Goal: Information Seeking & Learning: Learn about a topic

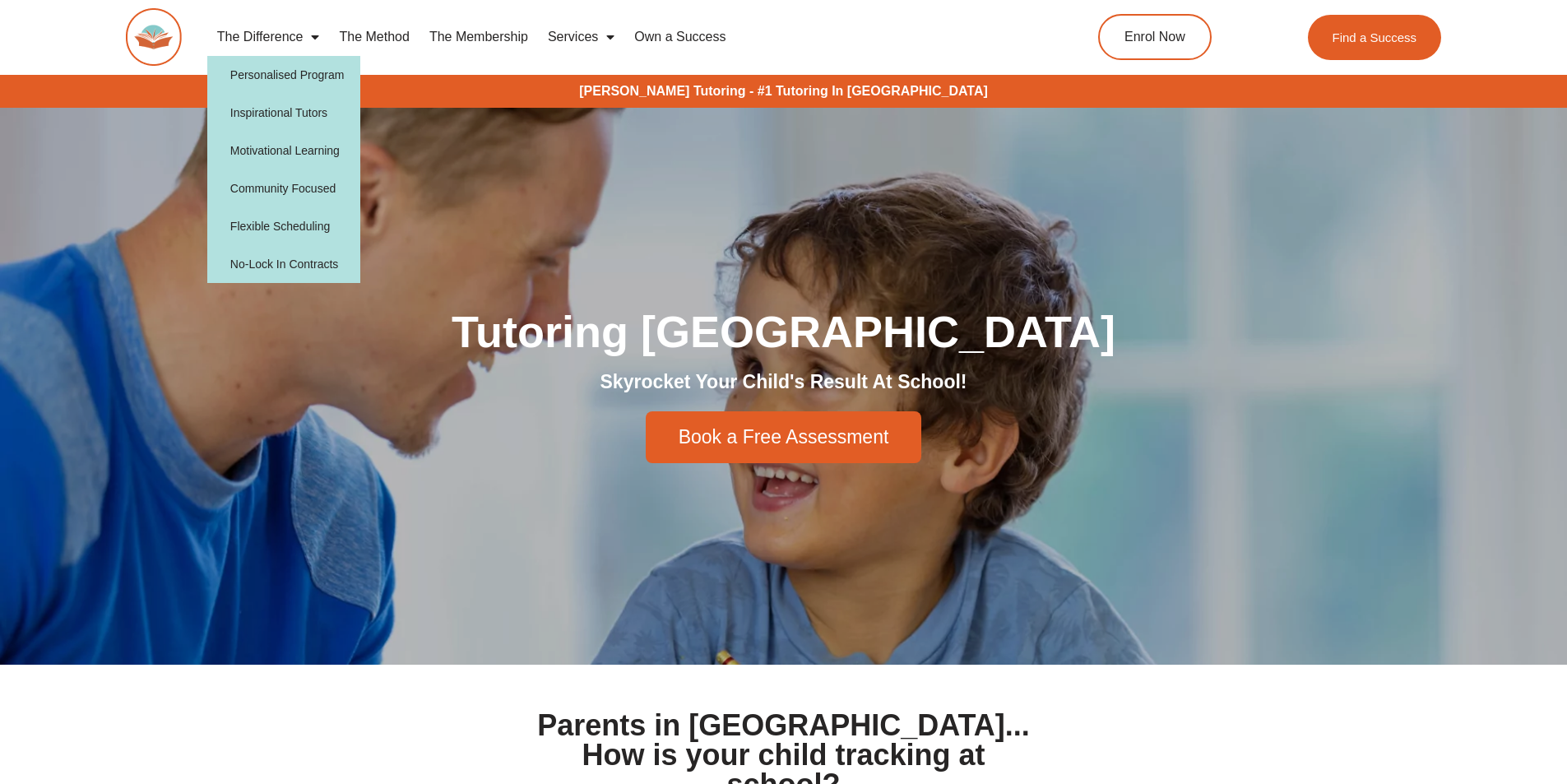
click at [314, 33] on span "Menu" at bounding box center [311, 37] width 16 height 29
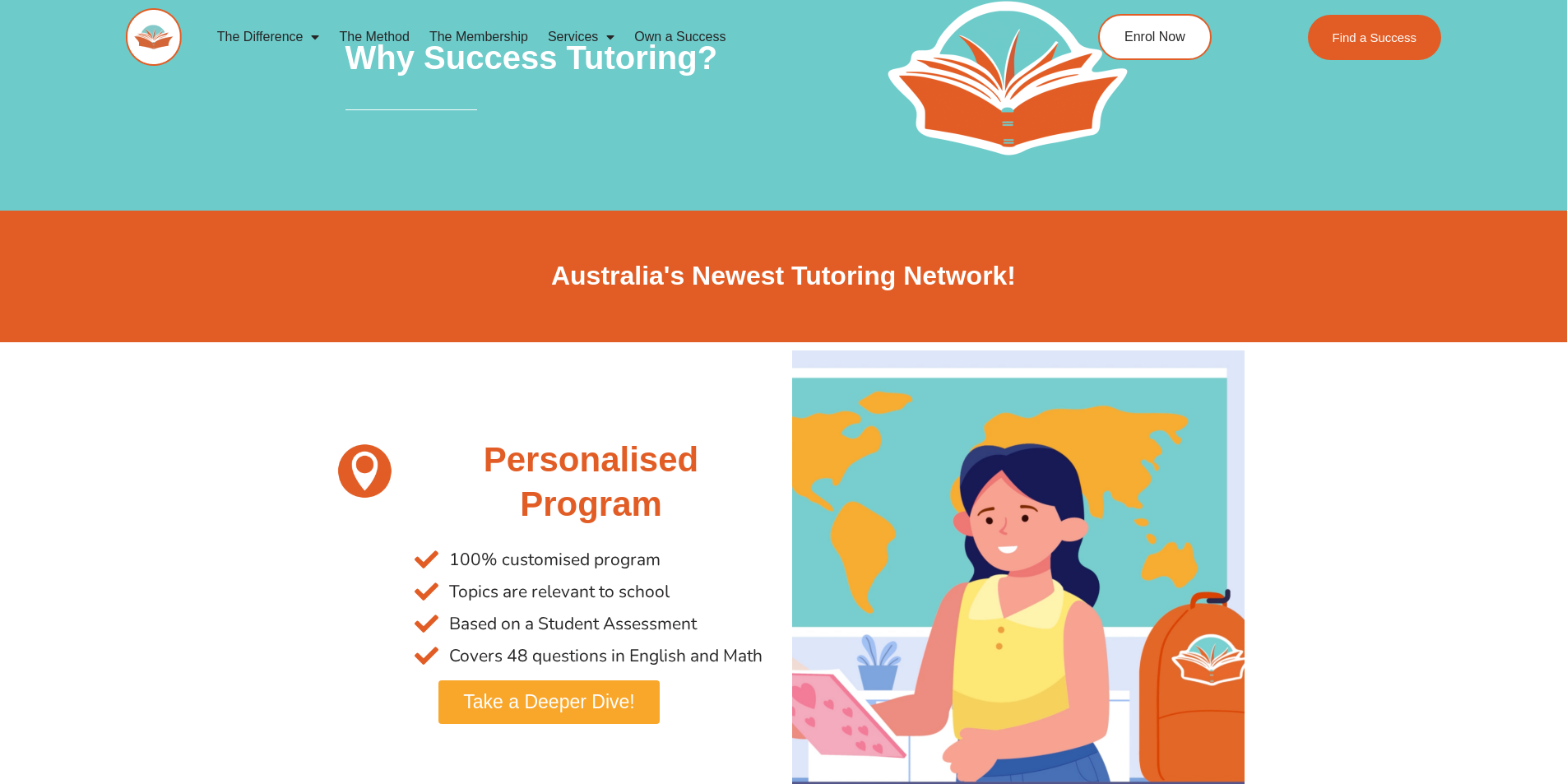
click at [391, 33] on link "The Method" at bounding box center [374, 37] width 90 height 38
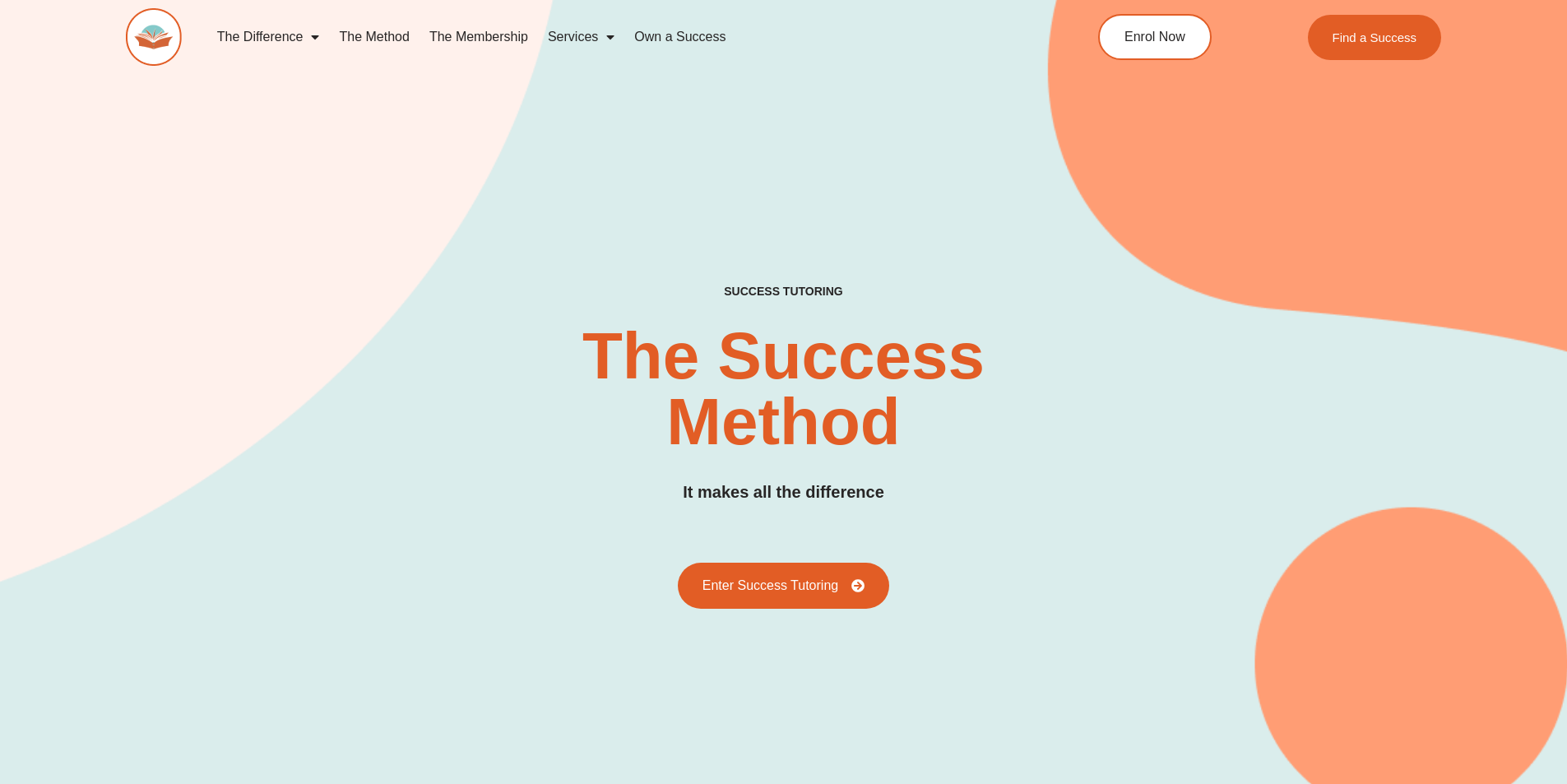
click at [491, 30] on link "The Membership" at bounding box center [479, 37] width 118 height 38
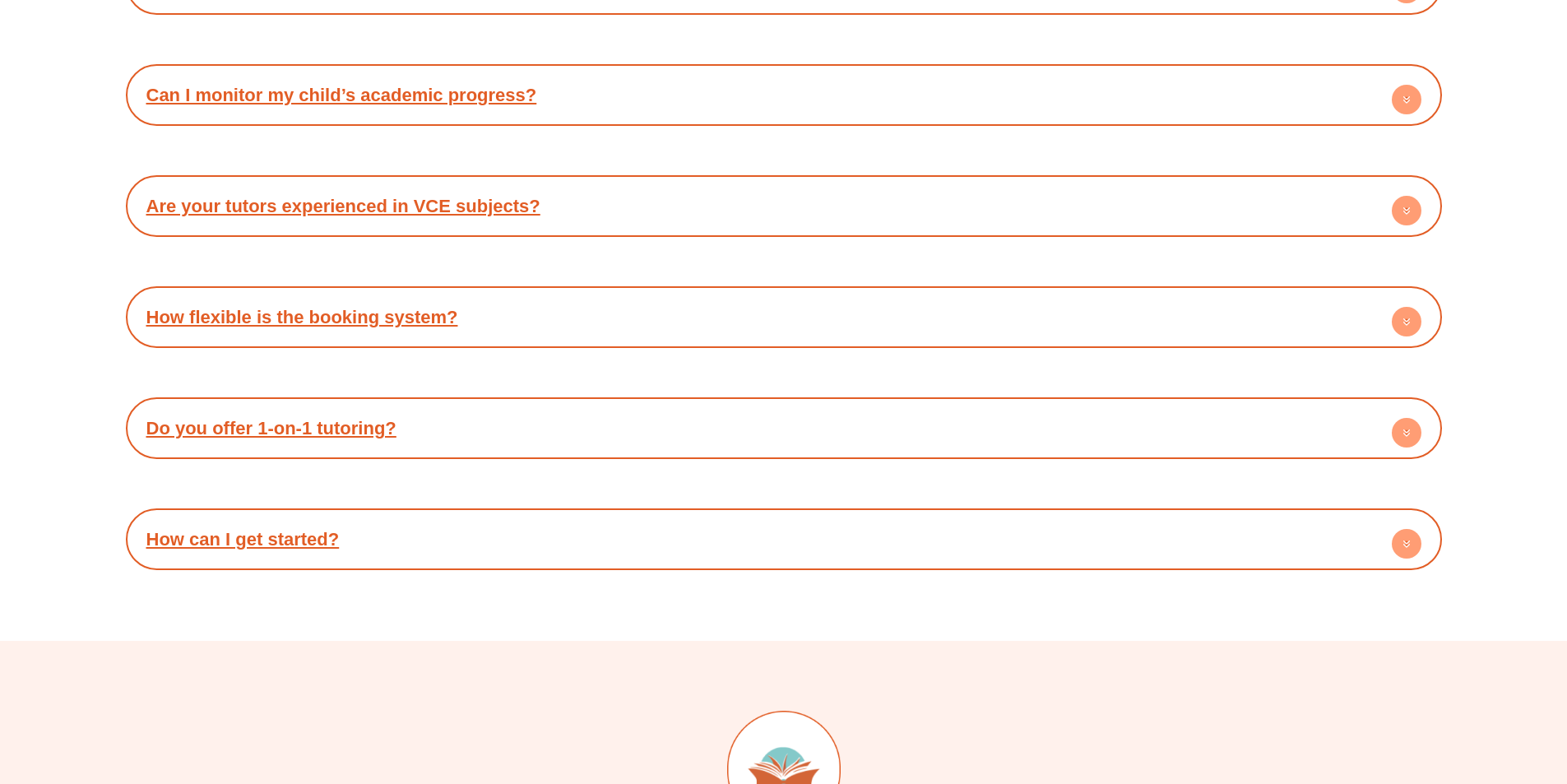
scroll to position [7894, 0]
